Goal: Use online tool/utility: Utilize a website feature to perform a specific function

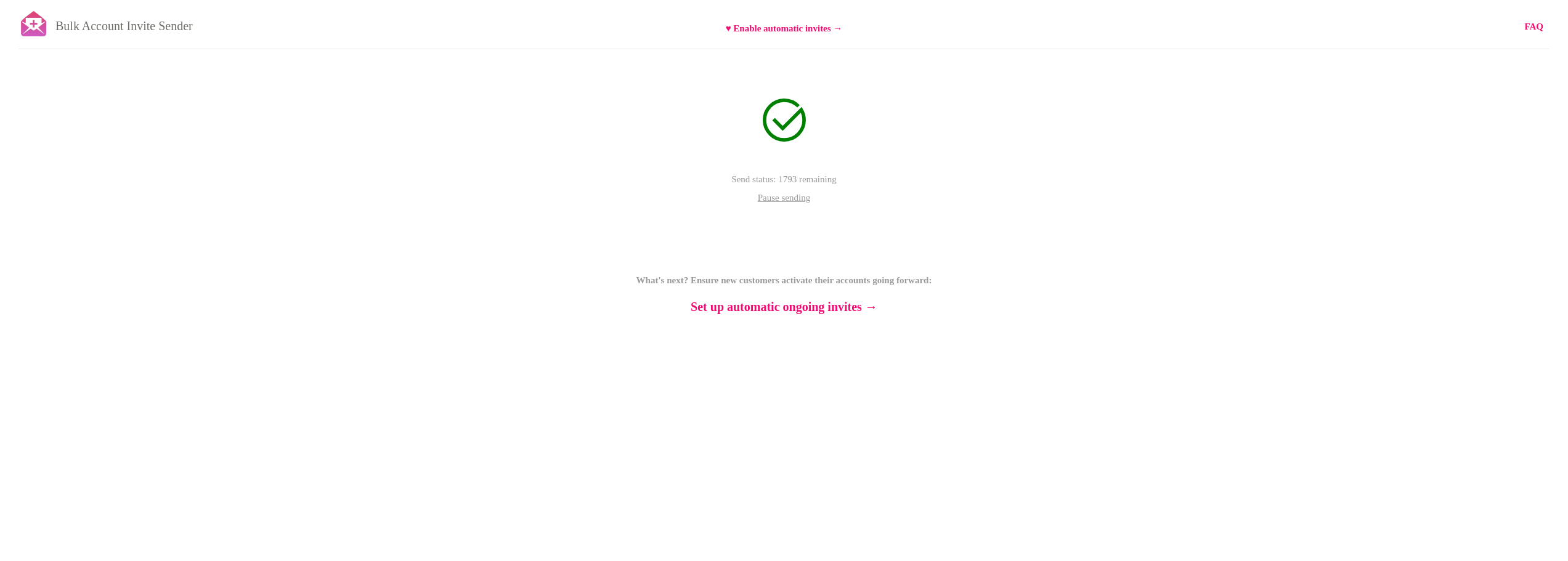
click at [1391, 244] on div "Bulk Account Invite Sender ♥ Enable automatic invites → FAQ Send status: 1793 r…" at bounding box center [784, 216] width 1568 height 432
click at [410, 172] on div "Bulk Account Invite Sender ♥ Enable automatic invites → FAQ Send status: 1793 r…" at bounding box center [784, 216] width 1568 height 432
click at [904, 218] on div "Bulk Account Invite Sender ♥ Enable automatic invites → FAQ Send status: 798 re…" at bounding box center [784, 216] width 1568 height 432
